Goal: Navigation & Orientation: Find specific page/section

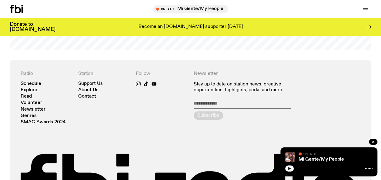
scroll to position [1220, 0]
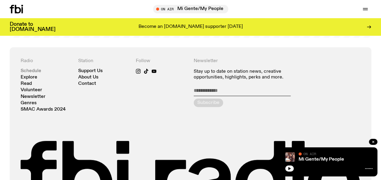
click at [38, 71] on link "Schedule" at bounding box center [31, 71] width 21 height 5
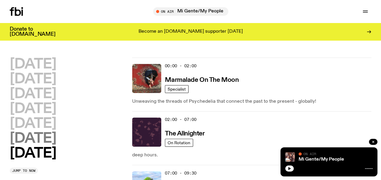
click at [32, 137] on h2 "[DATE]" at bounding box center [33, 139] width 46 height 14
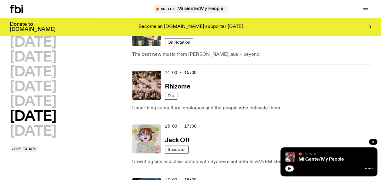
scroll to position [330, 0]
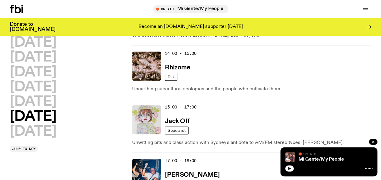
click at [149, 122] on img at bounding box center [146, 119] width 29 height 29
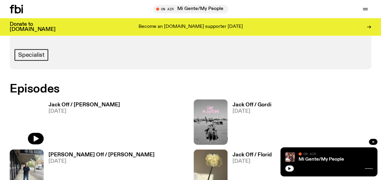
scroll to position [320, 0]
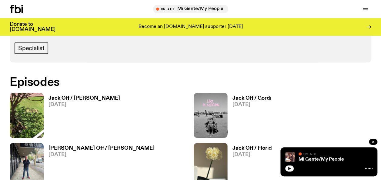
click at [85, 97] on h3 "Jack Off / [PERSON_NAME]" at bounding box center [85, 98] width 72 height 5
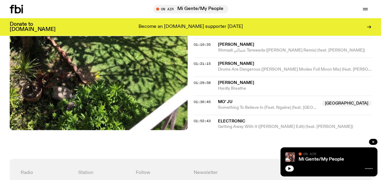
scroll to position [433, 0]
